Goal: Task Accomplishment & Management: Manage account settings

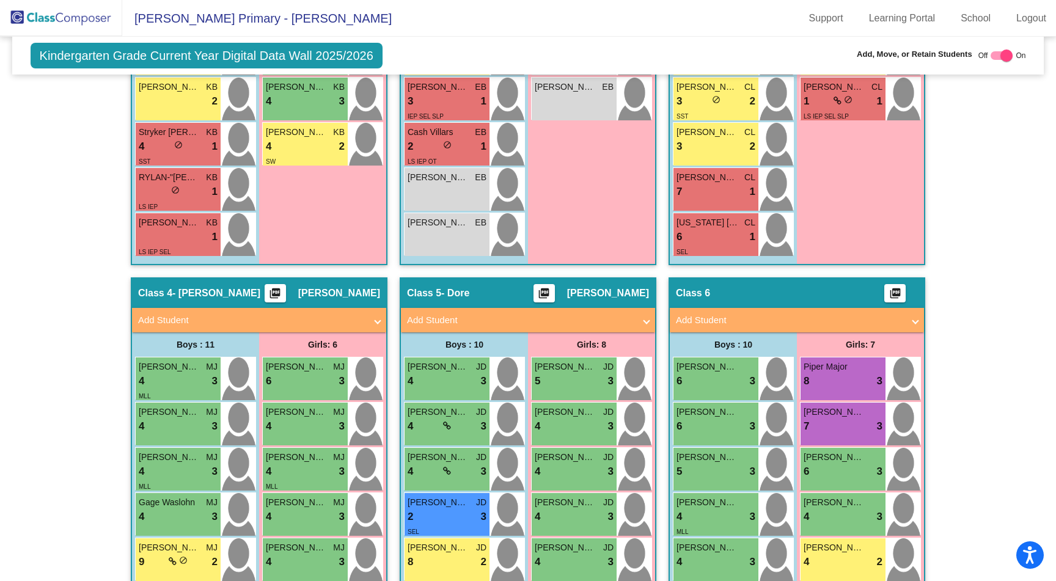
scroll to position [626, 0]
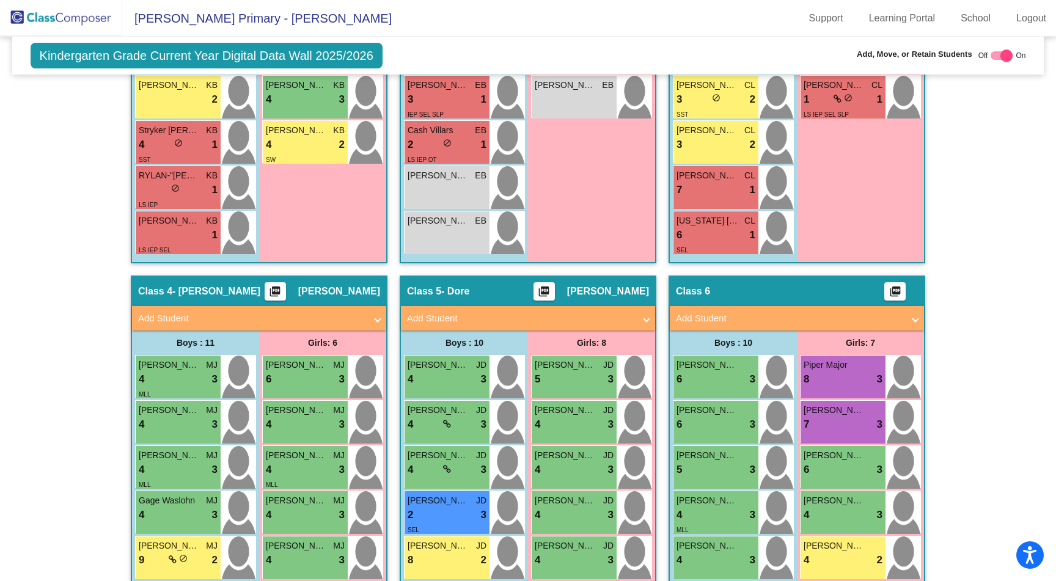
click at [91, 19] on img at bounding box center [61, 18] width 122 height 36
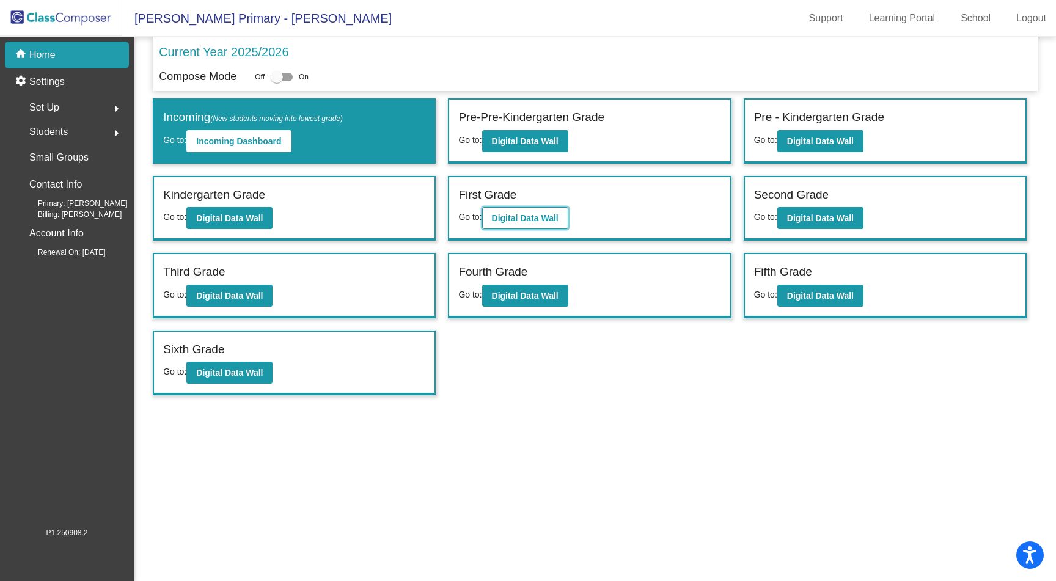
click at [508, 222] on b "Digital Data Wall" at bounding box center [525, 218] width 67 height 10
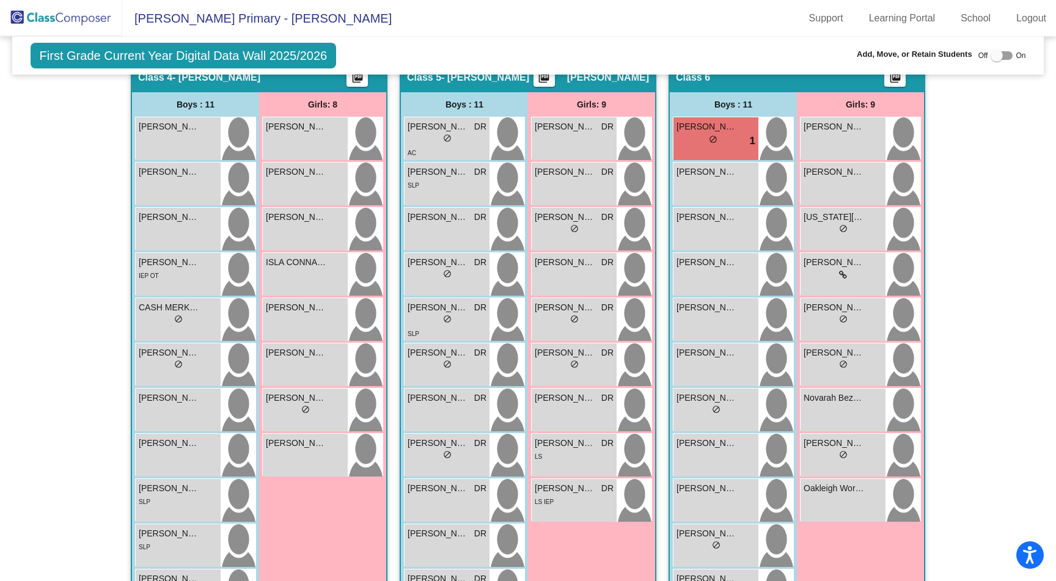
scroll to position [903, 0]
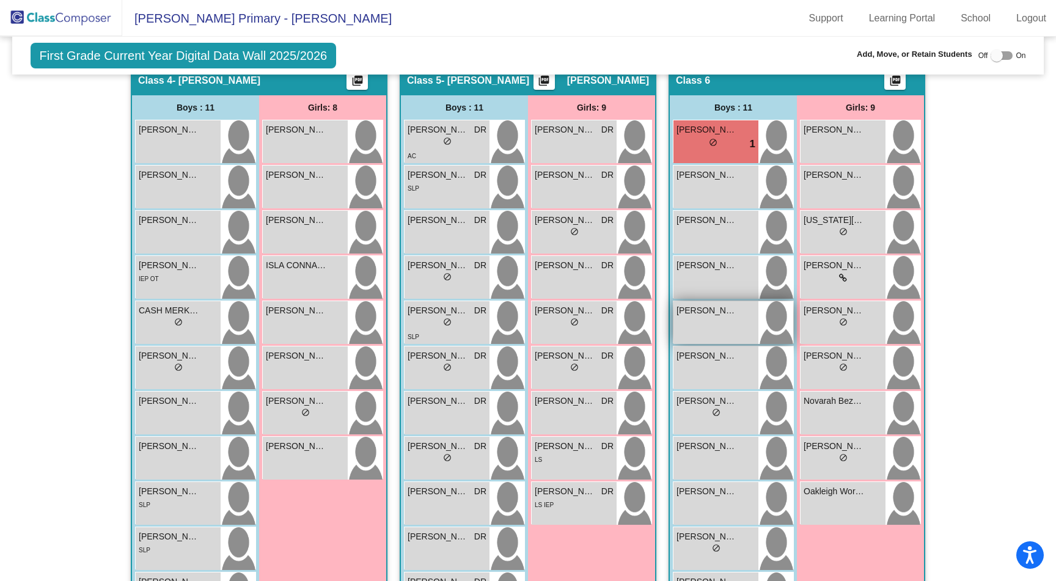
click at [712, 317] on div "[PERSON_NAME] lock do_not_disturb_alt" at bounding box center [716, 322] width 85 height 43
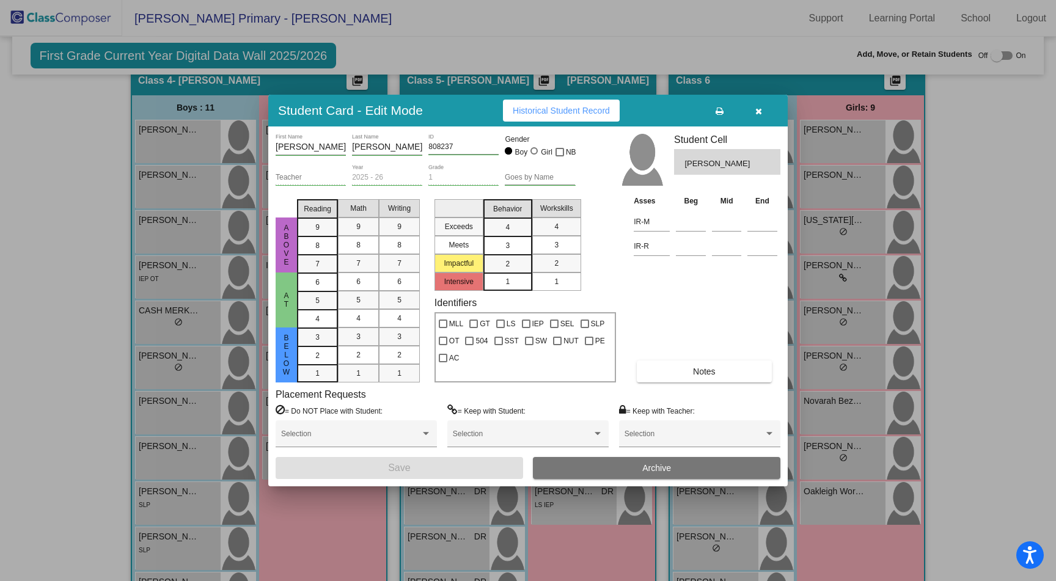
click at [757, 110] on icon "button" at bounding box center [759, 111] width 7 height 9
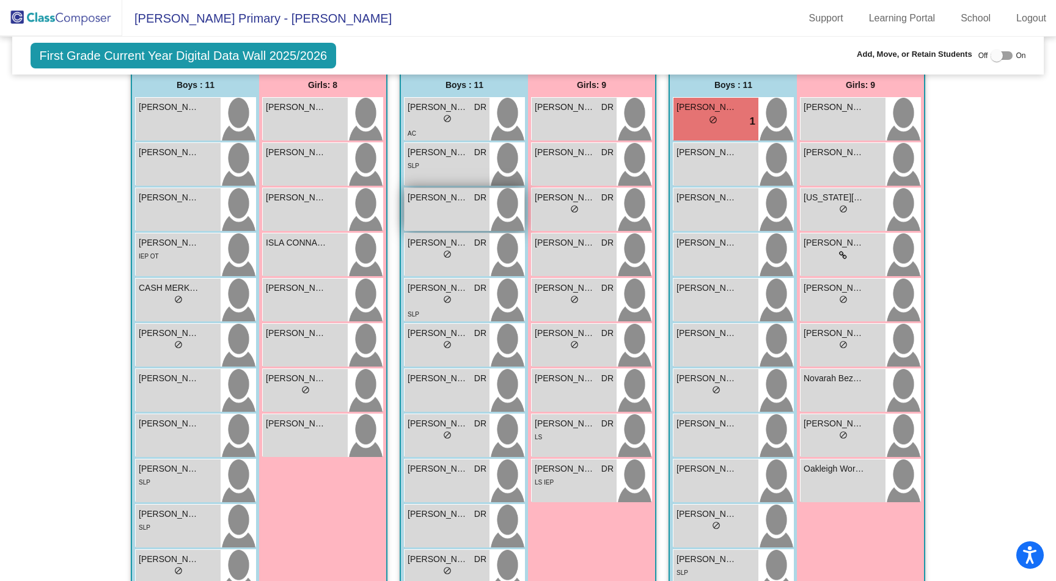
scroll to position [930, 0]
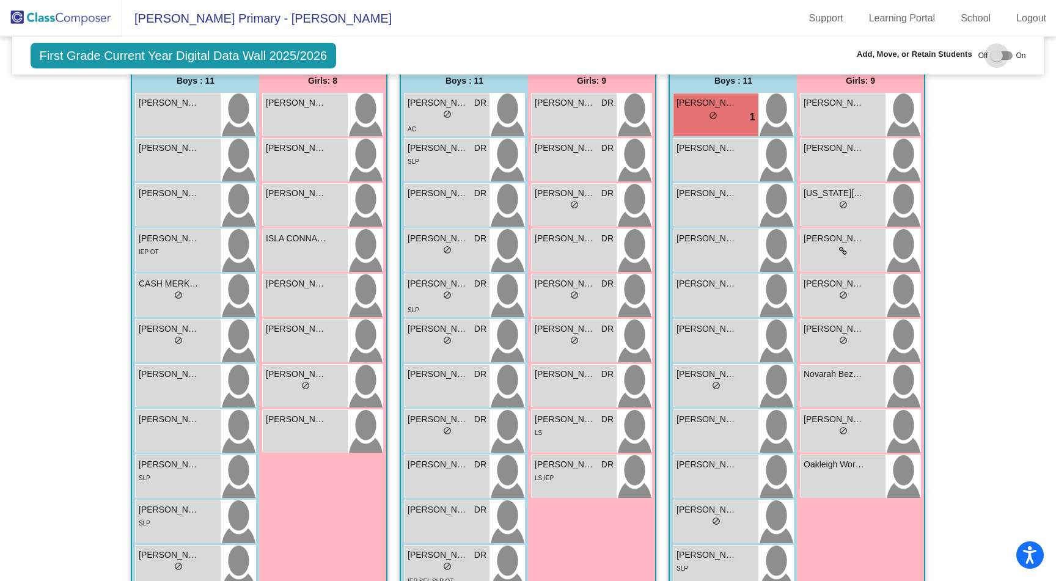
click at [995, 54] on div at bounding box center [997, 56] width 12 height 12
checkbox input "true"
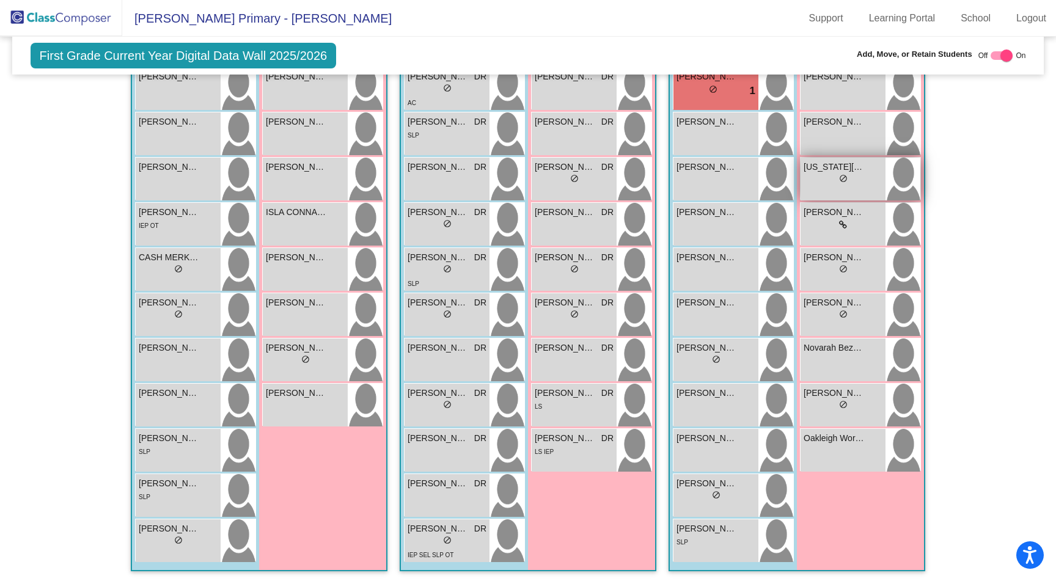
scroll to position [1006, 0]
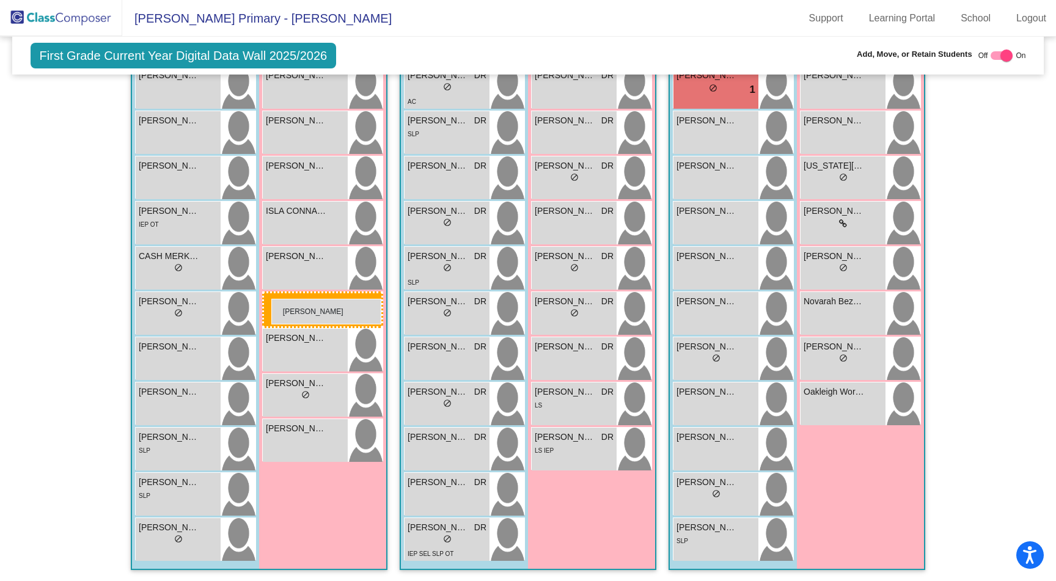
drag, startPoint x: 865, startPoint y: 268, endPoint x: 268, endPoint y: 298, distance: 597.3
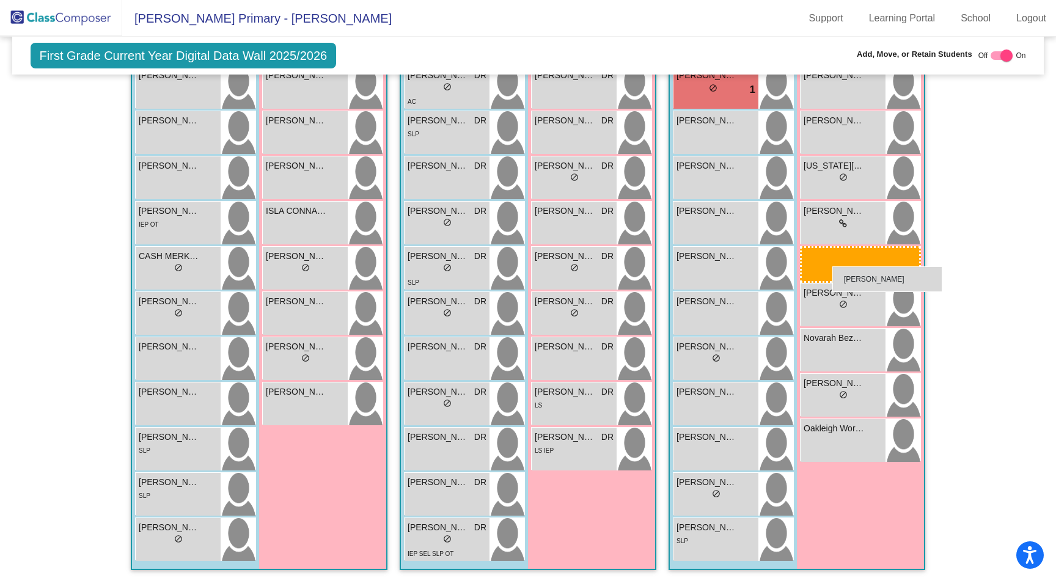
drag, startPoint x: 282, startPoint y: 307, endPoint x: 830, endPoint y: 262, distance: 550.2
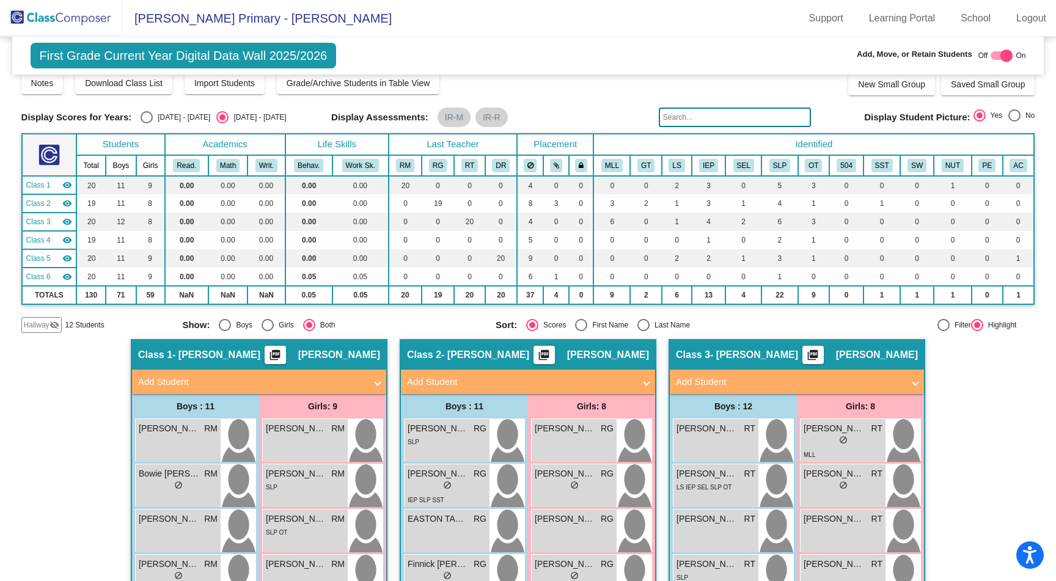
scroll to position [0, 0]
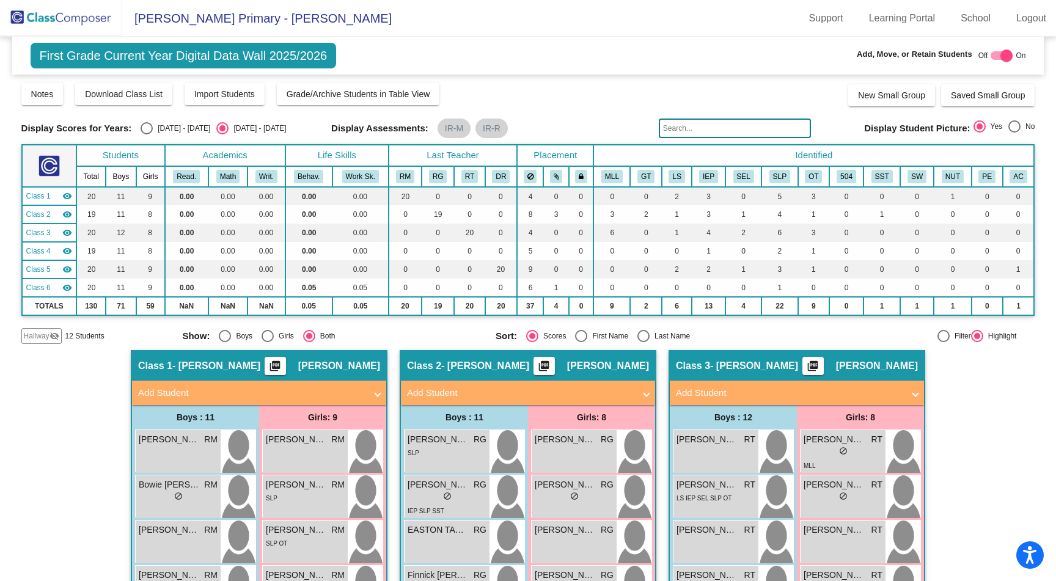
click at [86, 21] on img at bounding box center [61, 18] width 122 height 36
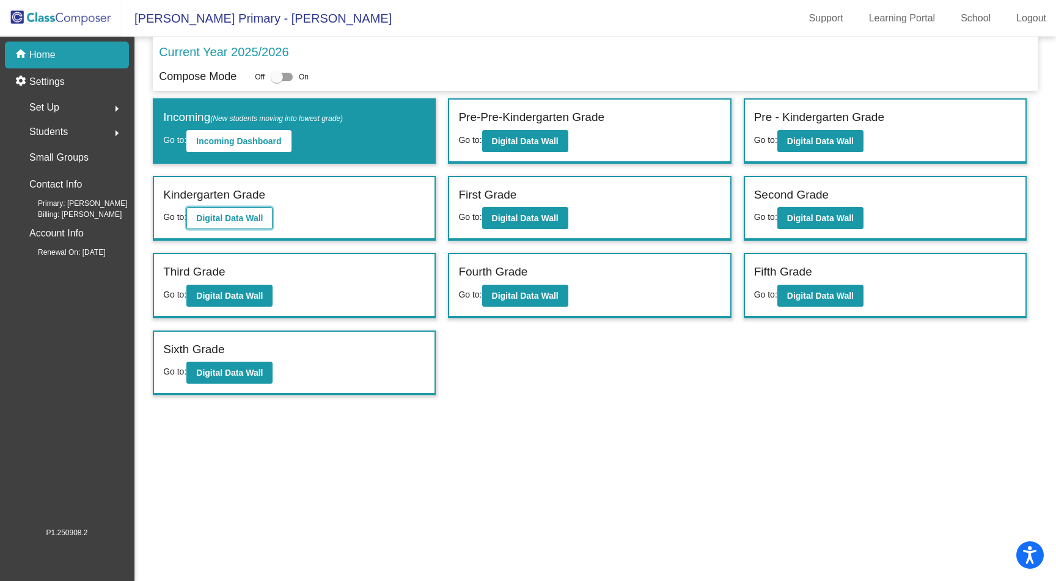
click at [237, 217] on b "Digital Data Wall" at bounding box center [229, 218] width 67 height 10
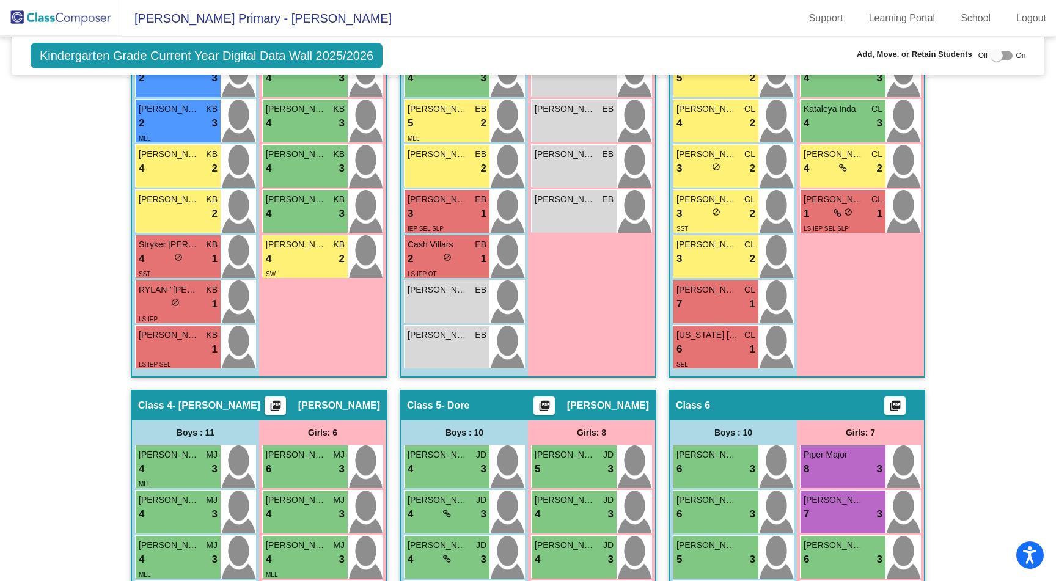
scroll to position [487, 0]
